Goal: Information Seeking & Learning: Check status

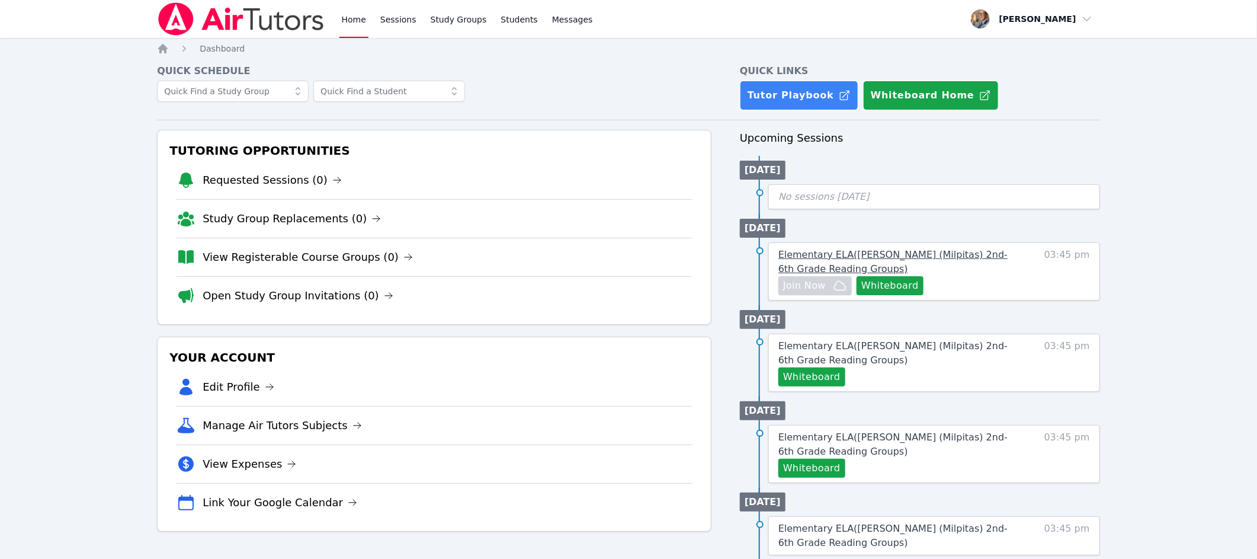
click at [844, 260] on span "Elementary ELA ( Pomeroy (Milpitas) 2nd-6th Grade Reading Groups )" at bounding box center [892, 261] width 229 height 25
